Goal: Task Accomplishment & Management: Complete application form

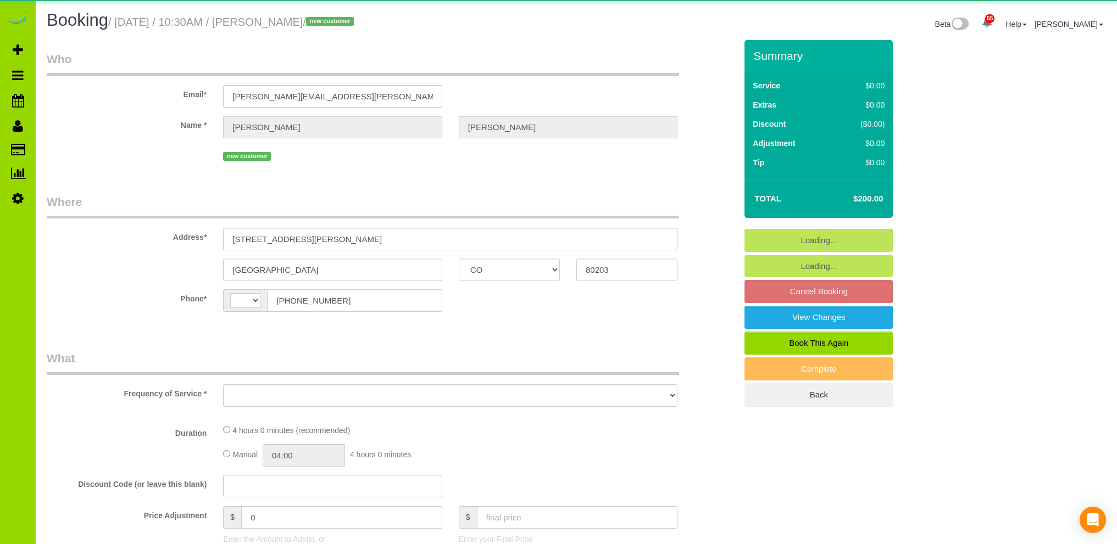
select select "CO"
select select "string:[GEOGRAPHIC_DATA]"
select select "object:1053"
select select "spot1"
select select "number:1"
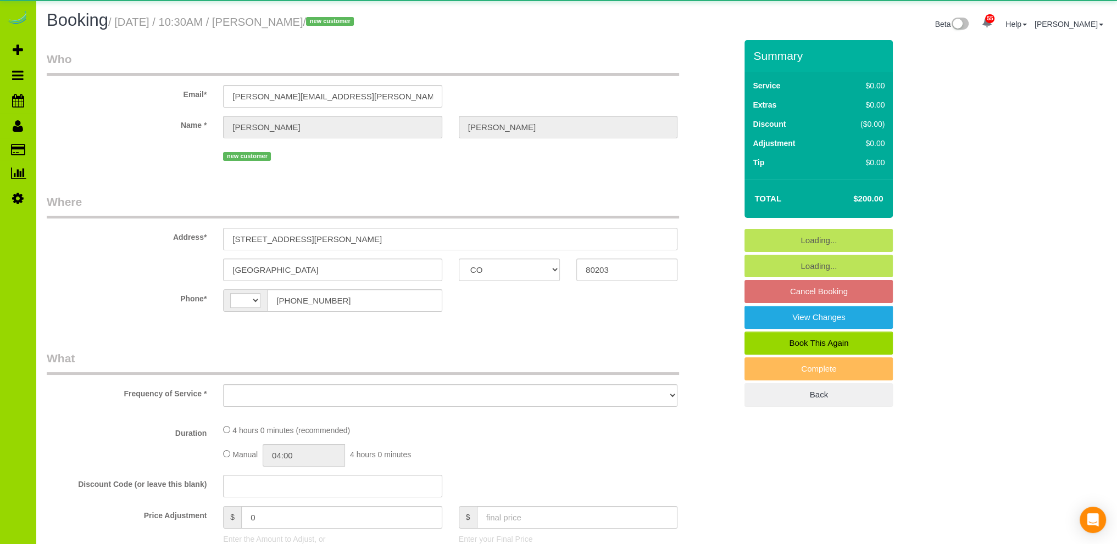
select select "number:11"
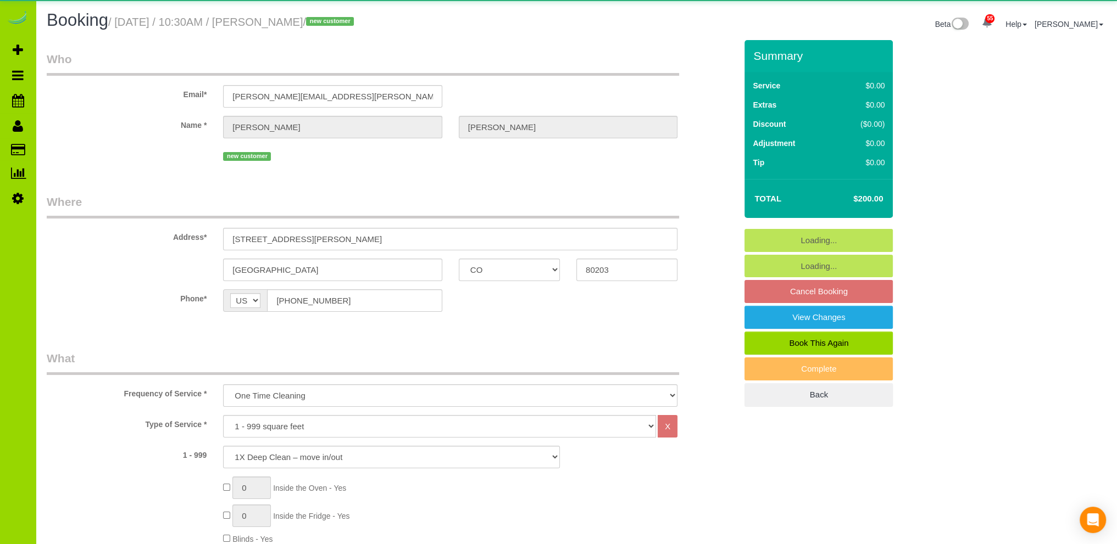
select select "object:1202"
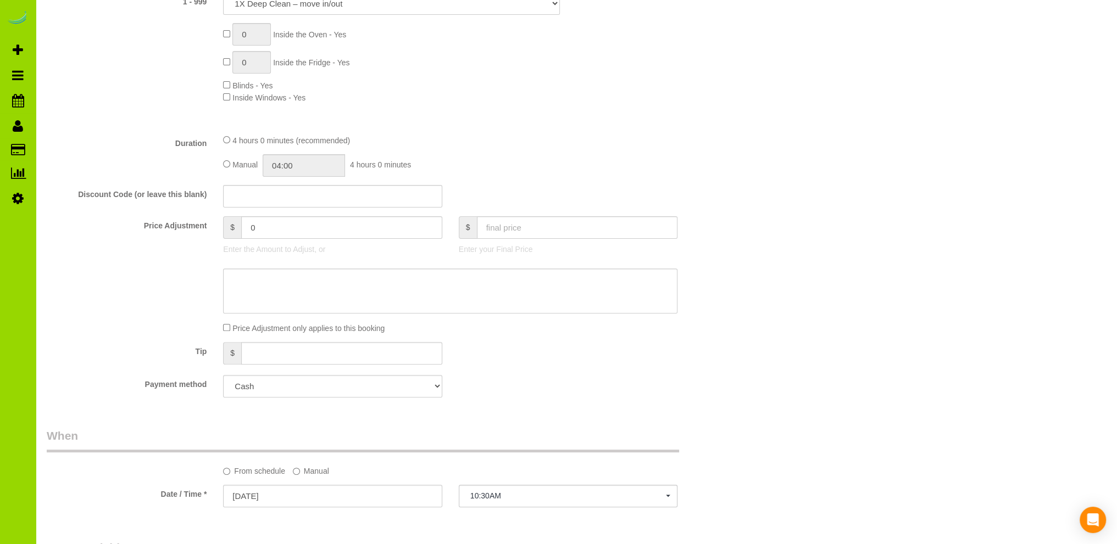
scroll to position [439, 0]
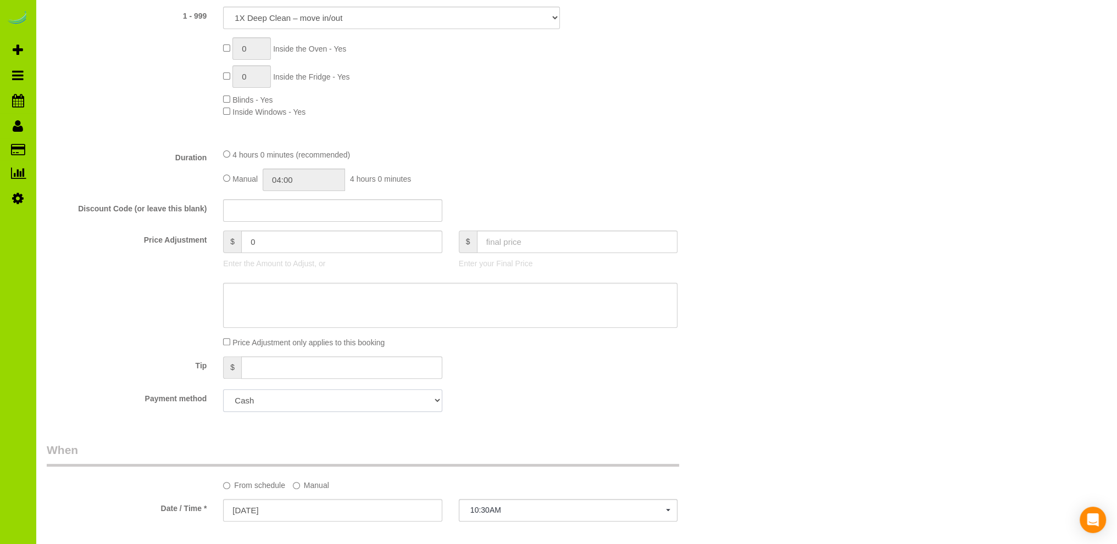
click at [319, 401] on select "Add Credit Card Cash Check Paypal" at bounding box center [332, 400] width 219 height 23
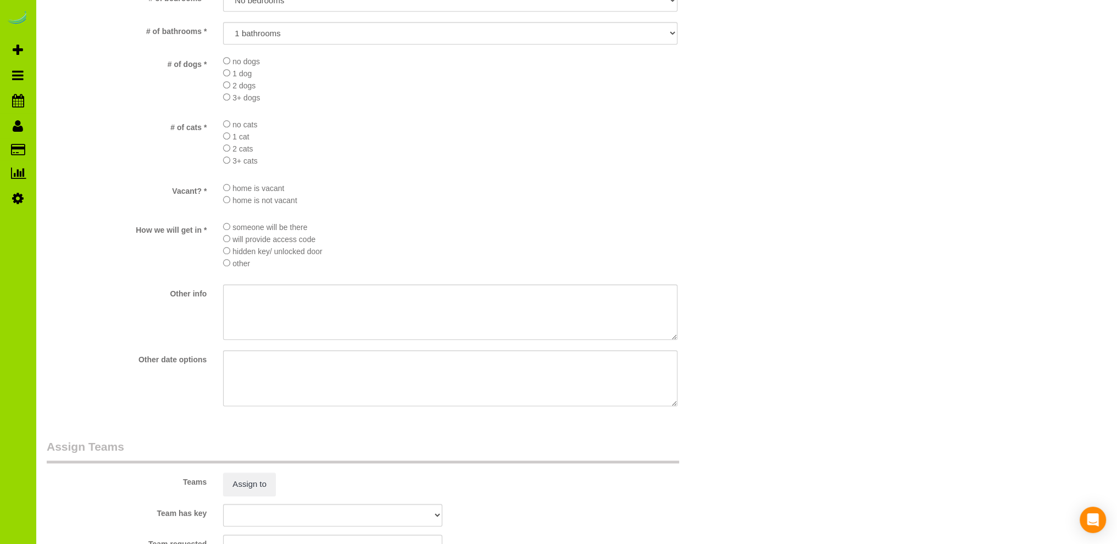
scroll to position [931, 0]
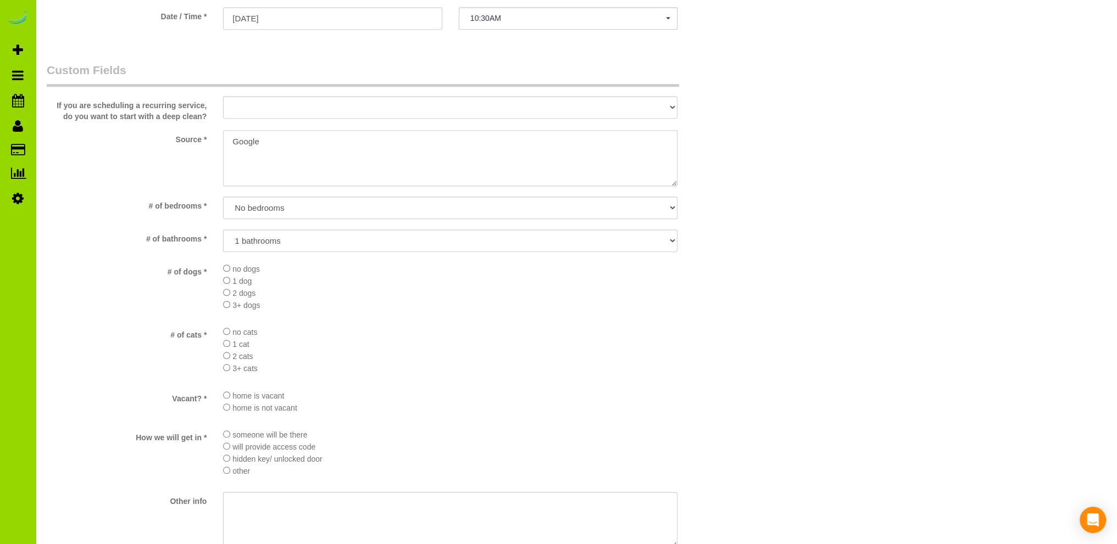
click at [233, 139] on textarea at bounding box center [450, 158] width 454 height 56
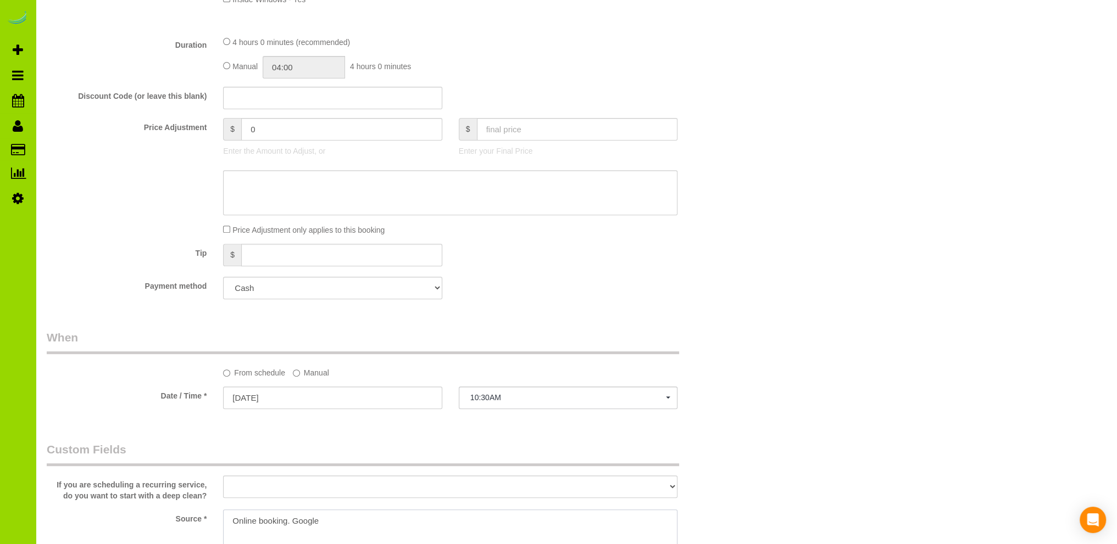
scroll to position [272, 0]
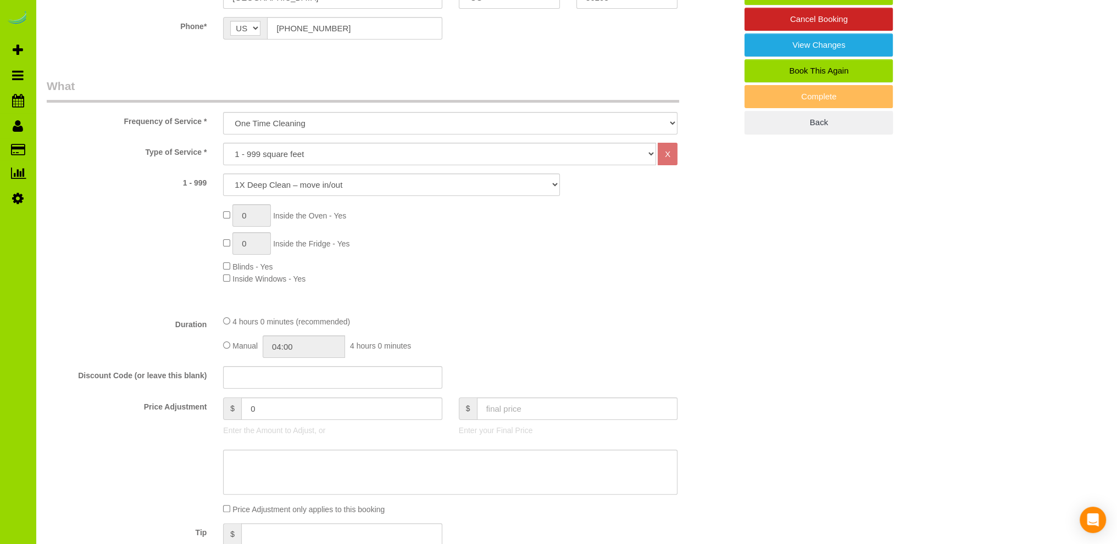
type textarea "Online booking. Google"
drag, startPoint x: 806, startPoint y: 266, endPoint x: 790, endPoint y: 273, distance: 17.2
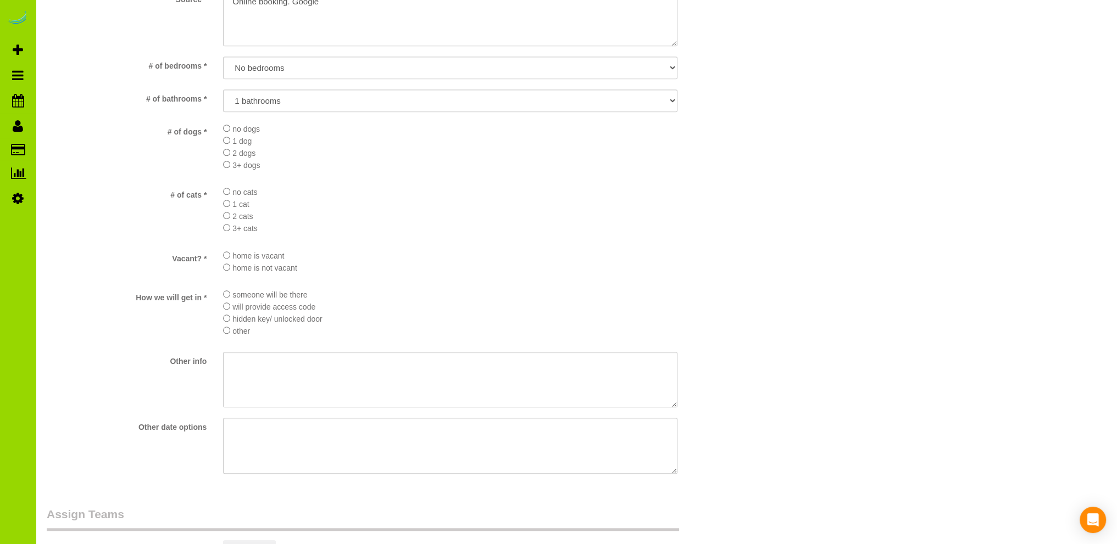
scroll to position [1371, 0]
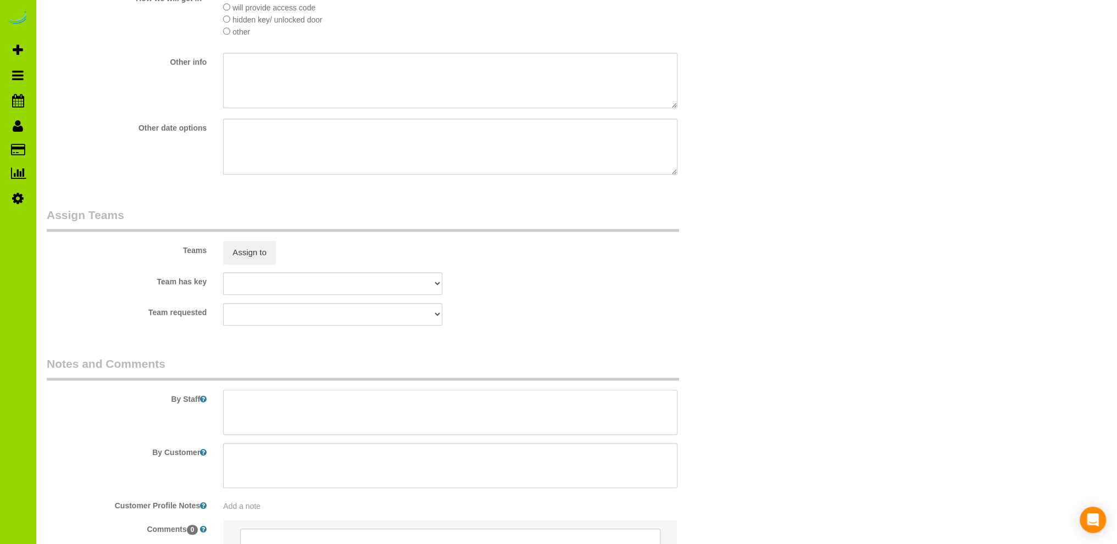
click at [317, 409] on textarea at bounding box center [450, 412] width 454 height 45
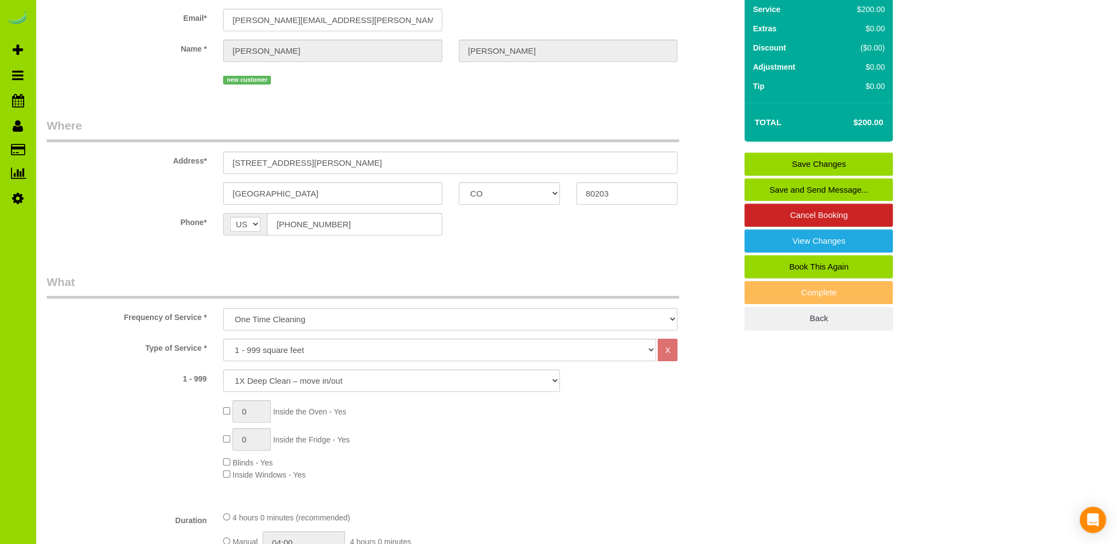
scroll to position [0, 0]
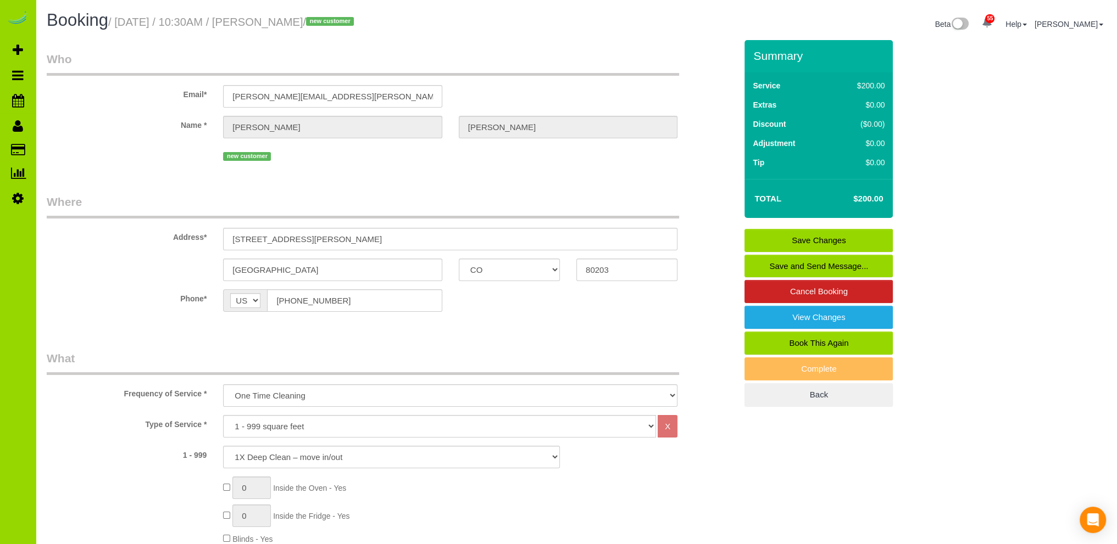
type textarea "- Est 4 hours."
click at [794, 237] on link "Save Changes" at bounding box center [818, 240] width 148 height 23
